Goal: Information Seeking & Learning: Check status

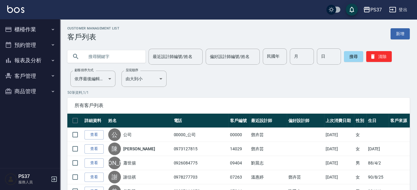
click at [32, 58] on button "報表及分析" at bounding box center [29, 61] width 55 height 16
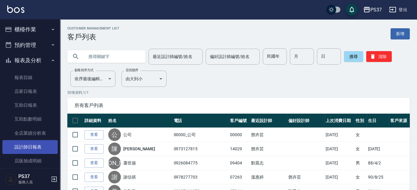
click at [28, 149] on link "設計師日報表" at bounding box center [29, 147] width 55 height 14
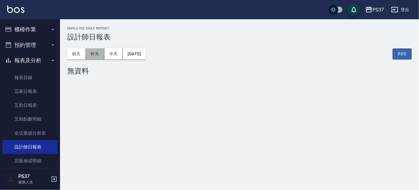
click at [97, 53] on button "昨天" at bounding box center [95, 53] width 19 height 11
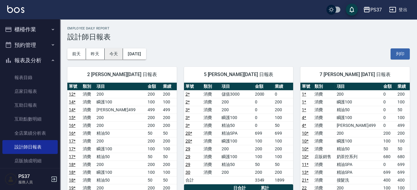
click at [114, 52] on button "今天" at bounding box center [114, 53] width 19 height 11
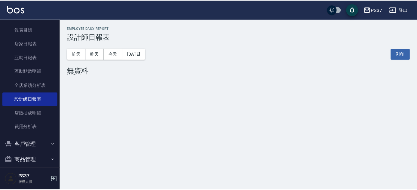
scroll to position [54, 0]
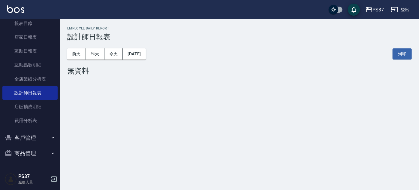
click at [26, 141] on button "客戶管理" at bounding box center [29, 138] width 55 height 16
click at [26, 152] on link "客戶列表" at bounding box center [29, 155] width 55 height 14
